Goal: Task Accomplishment & Management: Complete application form

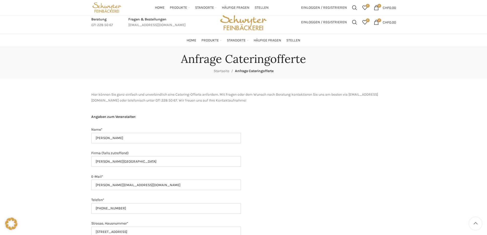
select select "Buffet"
select select "Alkoholfrei"
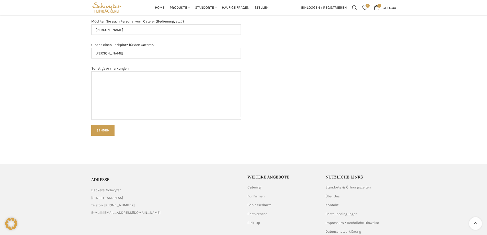
scroll to position [628, 0]
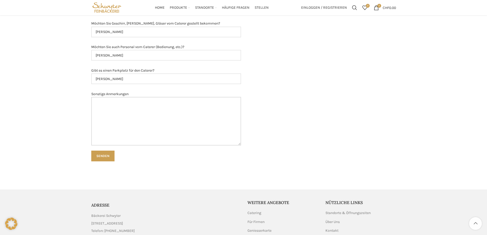
click at [111, 103] on textarea "Sonstige Anmerkungen" at bounding box center [166, 121] width 150 height 49
type textarea "D"
type textarea "Brunch findet in unserem Showroom statt"
drag, startPoint x: 175, startPoint y: 102, endPoint x: 91, endPoint y: 103, distance: 83.8
click at [91, 103] on textarea "Brunch findet in unserem Showroom statt" at bounding box center [166, 121] width 150 height 49
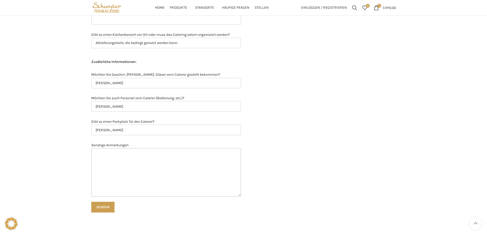
scroll to position [552, 0]
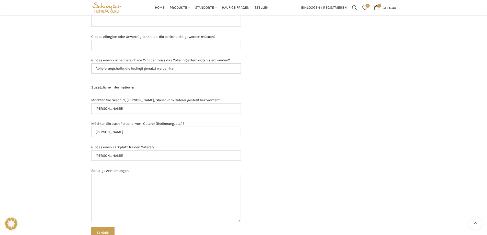
click at [105, 70] on input "Ablieferungshalle, die bedingt genutzt werden kann" at bounding box center [166, 68] width 150 height 11
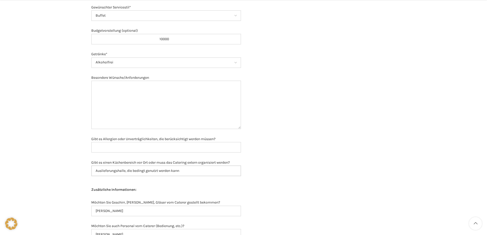
scroll to position [501, 0]
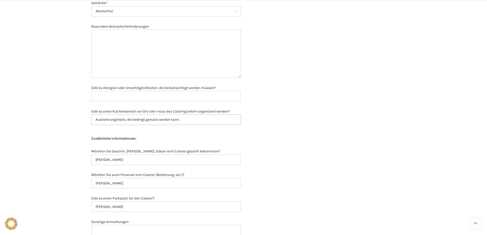
drag, startPoint x: 183, startPoint y: 119, endPoint x: 128, endPoint y: 120, distance: 54.7
click at [128, 120] on input "Auslieferungshalle, die bedingt genutzt werden kann" at bounding box center [166, 119] width 150 height 11
type input "Auslieferungshalle, die bedingt genutzt werden kann"
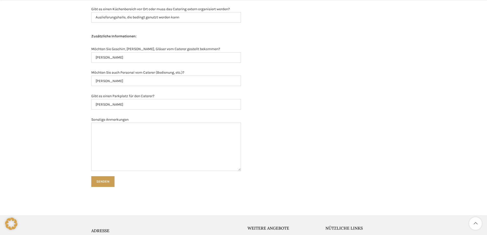
scroll to position [628, 0]
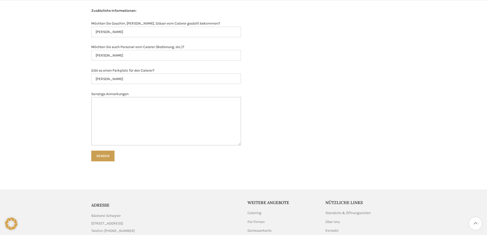
click at [113, 103] on textarea "Sonstige Anmerkungen" at bounding box center [166, 121] width 150 height 49
type textarea "I"
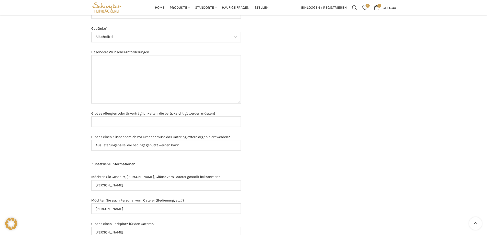
scroll to position [450, 0]
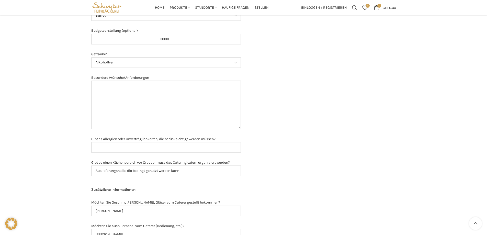
type textarea "Bei Fragen dürfen Sie sich gerne telefonisch oder per E-Mail melden. Gerne könn…"
click at [117, 91] on textarea "Besondere Wünsche/Anforderungen" at bounding box center [166, 105] width 150 height 49
type textarea "B"
type textarea "A"
type textarea "L"
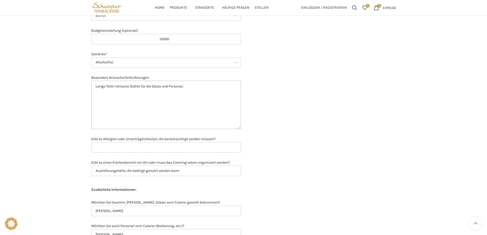
click at [121, 85] on textarea "Lange Tafel inklusive Stühle für die Gäste und Personal." at bounding box center [166, 105] width 150 height 49
type textarea "B"
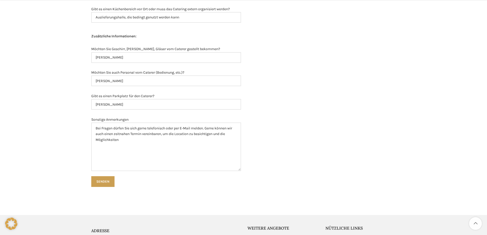
scroll to position [680, 0]
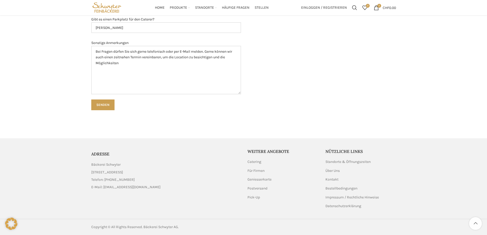
type textarea "Bitte [PERSON_NAME] und Stühle bei der Offerte berücksichtigen. Es ist eine lan…"
click at [130, 66] on textarea "Bei Fragen dürfen Sie sich gerne telefonisch oder per E-Mail melden. Gerne könn…" at bounding box center [166, 70] width 150 height 49
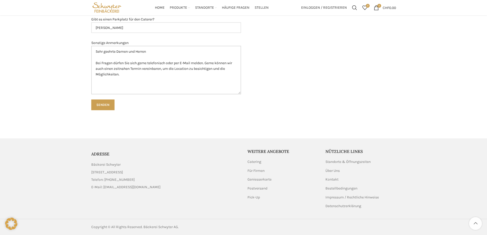
click at [131, 73] on textarea "Sehr geehrte Damen und Herren Bei Fragen dürfen Sie sich gerne telefonisch oder…" at bounding box center [166, 70] width 150 height 49
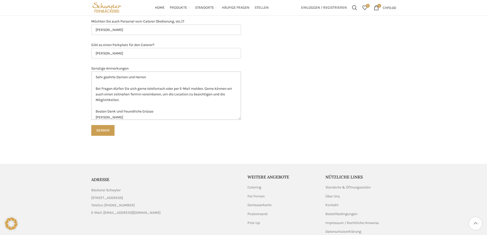
scroll to position [9, 0]
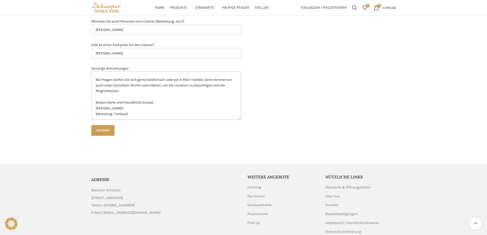
drag, startPoint x: 135, startPoint y: 113, endPoint x: 83, endPoint y: 113, distance: 51.9
click at [182, 107] on textarea "Sehr geehrte Damen und Herren Bei Fragen dürfen Sie sich gerne telefonisch oder…" at bounding box center [166, 95] width 150 height 49
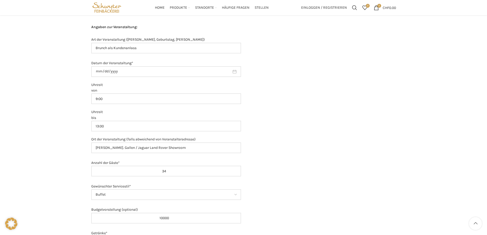
scroll to position [245, 0]
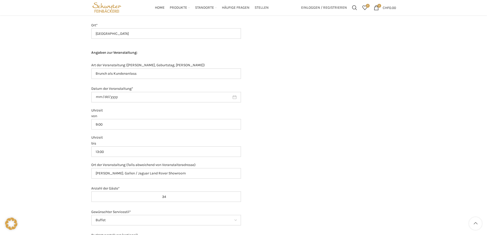
type textarea "Sehr geehrte Damen und Herren Bei Fragen dürfen Sie sich gerne telefonisch oder…"
click at [121, 96] on input "[DATE]" at bounding box center [166, 97] width 150 height 11
drag, startPoint x: 106, startPoint y: 96, endPoint x: 95, endPoint y: 97, distance: 11.8
click at [95, 97] on input "[DATE]" at bounding box center [166, 97] width 150 height 11
click at [101, 97] on input "[DATE]" at bounding box center [166, 97] width 150 height 11
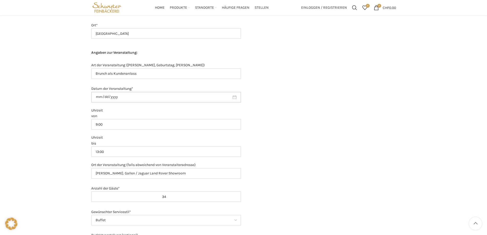
click at [101, 97] on input "[DATE]" at bounding box center [166, 97] width 150 height 11
type input "[DATE]"
click at [234, 98] on input "[DATE]" at bounding box center [166, 97] width 150 height 11
click at [271, 129] on div at bounding box center [321, 207] width 155 height 692
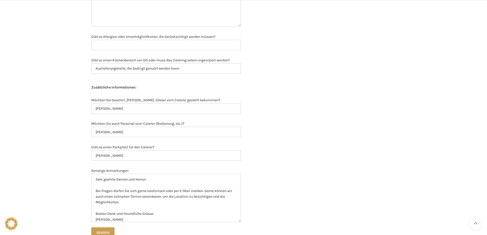
scroll to position [577, 0]
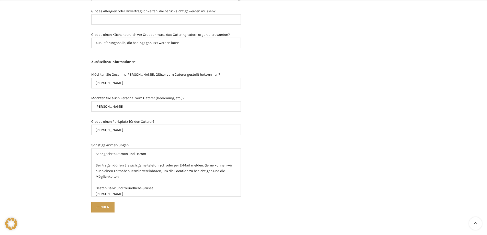
drag, startPoint x: 93, startPoint y: 208, endPoint x: 60, endPoint y: 158, distance: 60.0
click at [134, 176] on textarea "Sehr geehrte Damen und Herren Bei Fragen dürfen Sie sich gerne telefonisch oder…" at bounding box center [166, 172] width 150 height 49
click at [149, 170] on textarea "Sehr geehrte Damen und Herren Bei Fragen dürfen Sie sich gerne telefonisch oder…" at bounding box center [166, 172] width 150 height 49
click at [191, 177] on textarea "Sehr geehrte Damen und Herren Bei Fragen dürfen Sie sich gerne telefonisch oder…" at bounding box center [166, 172] width 150 height 49
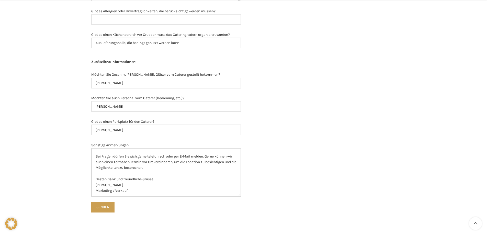
scroll to position [0, 0]
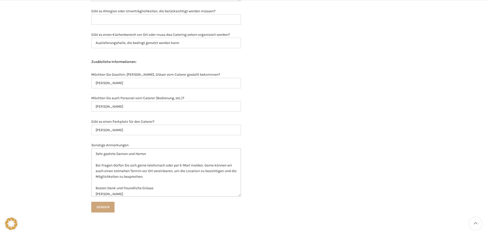
type textarea "Sehr geehrte Damen und Herren Bei Fragen dürfen Sie sich gerne telefonisch oder…"
drag, startPoint x: 97, startPoint y: 209, endPoint x: 49, endPoint y: 178, distance: 57.4
click at [108, 207] on input "Senden" at bounding box center [102, 207] width 23 height 11
